Goal: Task Accomplishment & Management: Use online tool/utility

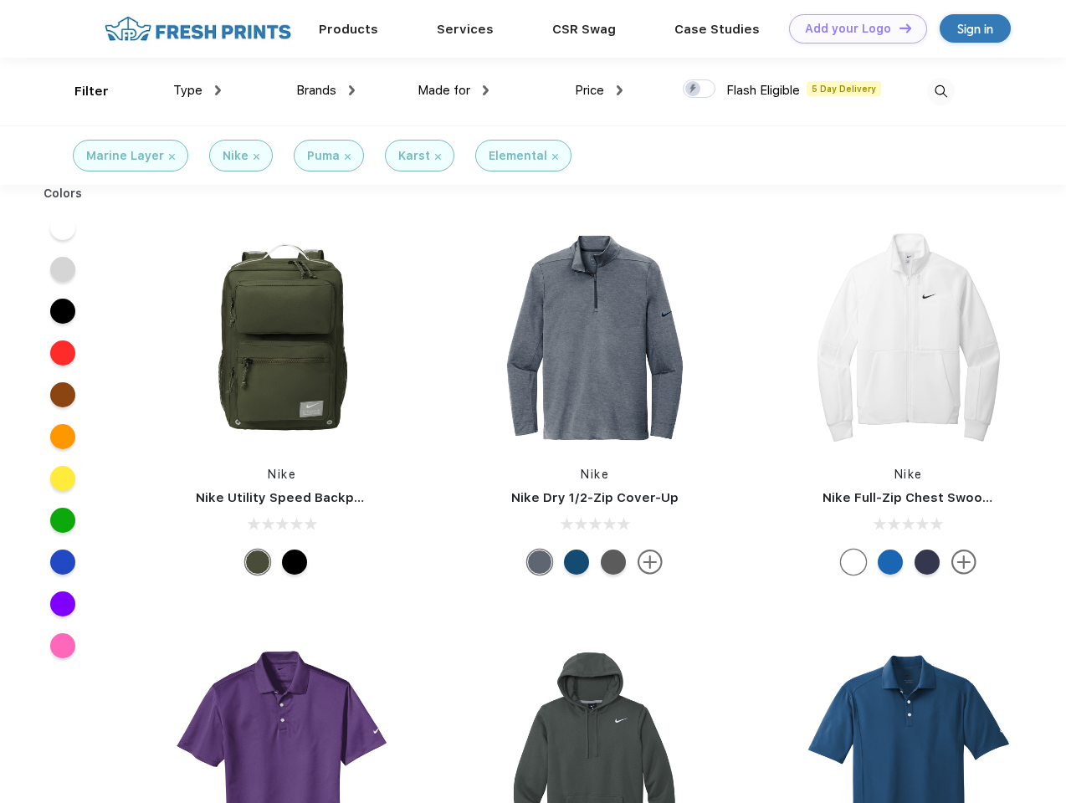
click at [851, 28] on link "Add your Logo Design Tool" at bounding box center [858, 28] width 138 height 29
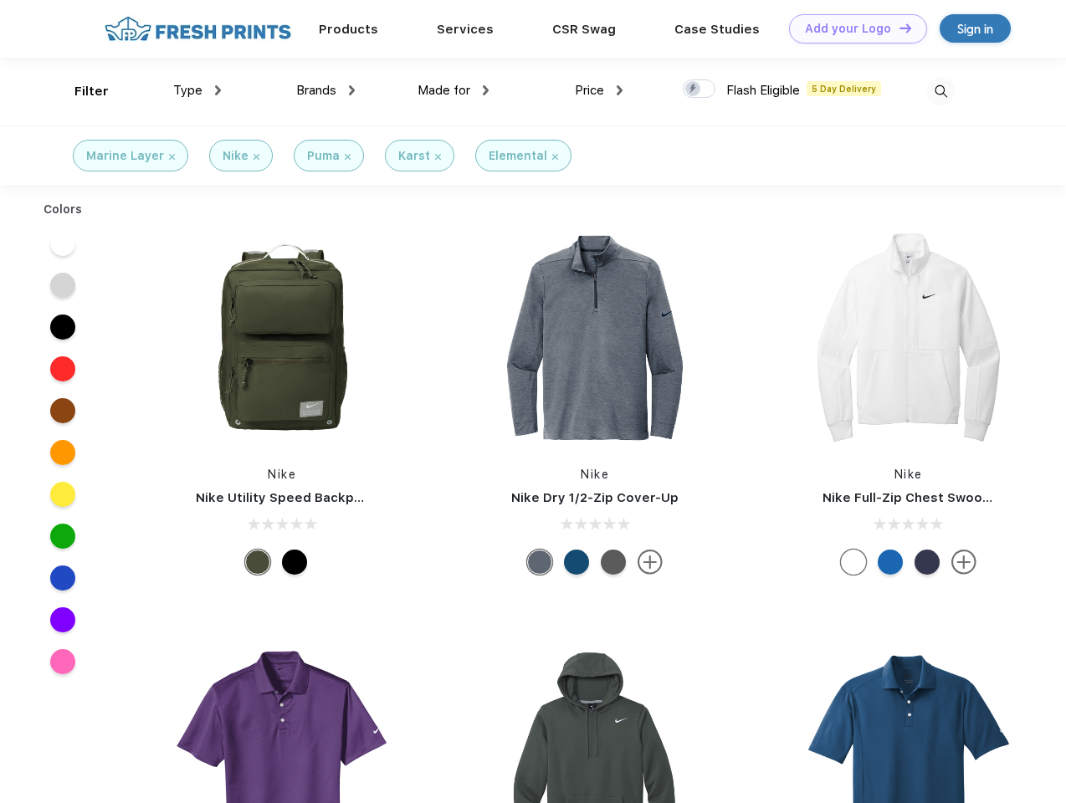
click at [0, 0] on div "Design Tool" at bounding box center [0, 0] width 0 height 0
click at [897, 28] on link "Add your Logo Design Tool" at bounding box center [858, 28] width 138 height 29
click at [80, 91] on div "Filter" at bounding box center [91, 91] width 34 height 19
click at [197, 90] on span "Type" at bounding box center [187, 90] width 29 height 15
click at [325, 90] on span "Brands" at bounding box center [316, 90] width 40 height 15
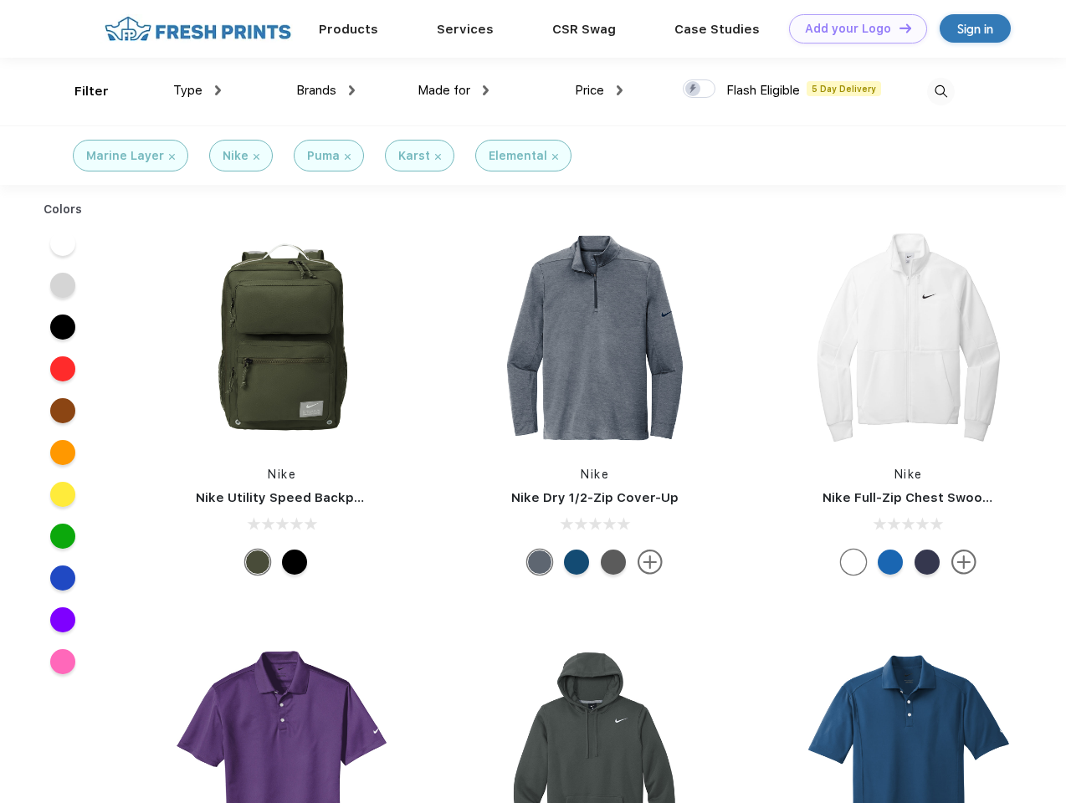
click at [453, 90] on span "Made for" at bounding box center [443, 90] width 53 height 15
click at [599, 90] on span "Price" at bounding box center [589, 90] width 29 height 15
click at [699, 89] on div at bounding box center [698, 88] width 33 height 18
click at [693, 89] on input "checkbox" at bounding box center [687, 84] width 11 height 11
click at [940, 91] on img at bounding box center [941, 92] width 28 height 28
